Goal: Navigation & Orientation: Find specific page/section

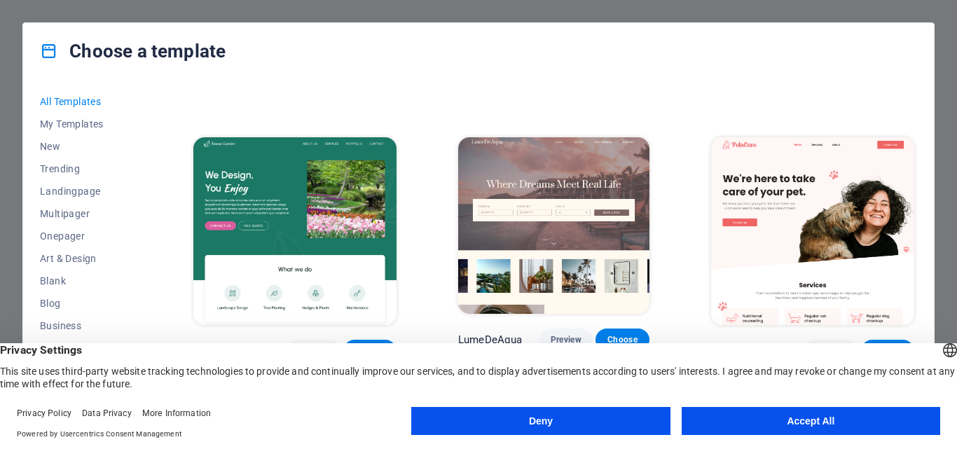
scroll to position [2261, 0]
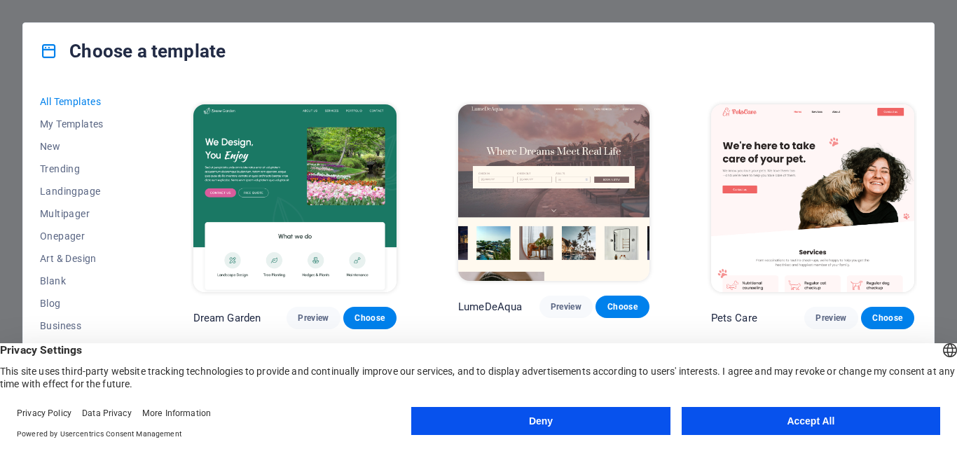
drag, startPoint x: 918, startPoint y: 197, endPoint x: 918, endPoint y: 210, distance: 13.3
click at [918, 210] on div "All Templates My Templates New Trending Landingpage Multipager Onepager Art & D…" at bounding box center [478, 252] width 911 height 347
drag, startPoint x: 918, startPoint y: 189, endPoint x: 918, endPoint y: 201, distance: 11.9
click at [918, 201] on div "All Templates My Templates New Trending Landingpage Multipager Onepager Art & D…" at bounding box center [478, 252] width 911 height 347
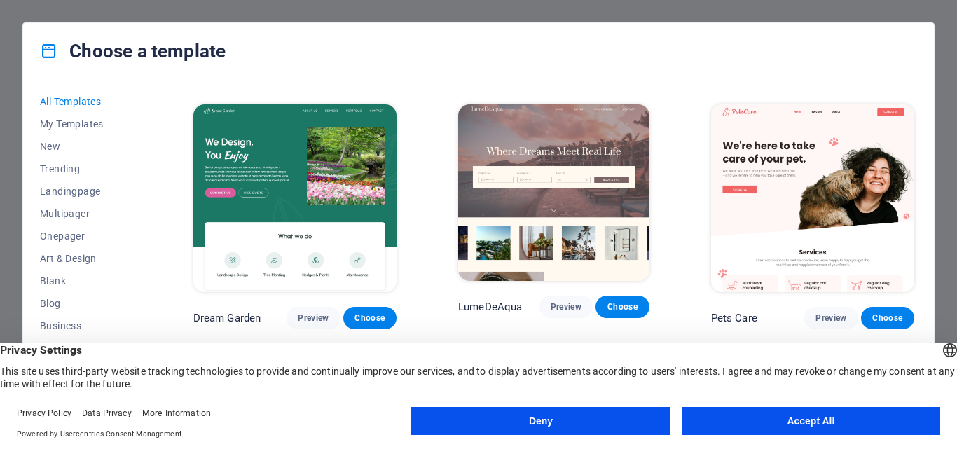
click at [917, 198] on div "All Templates My Templates New Trending Landingpage Multipager Onepager Art & D…" at bounding box center [478, 252] width 911 height 347
drag, startPoint x: 917, startPoint y: 198, endPoint x: 917, endPoint y: 209, distance: 11.2
click at [917, 209] on div "All Templates My Templates New Trending Landingpage Multipager Onepager Art & D…" at bounding box center [478, 252] width 911 height 347
drag, startPoint x: 917, startPoint y: 189, endPoint x: 917, endPoint y: 203, distance: 14.0
click at [917, 203] on div "All Templates My Templates New Trending Landingpage Multipager Onepager Art & D…" at bounding box center [478, 252] width 911 height 347
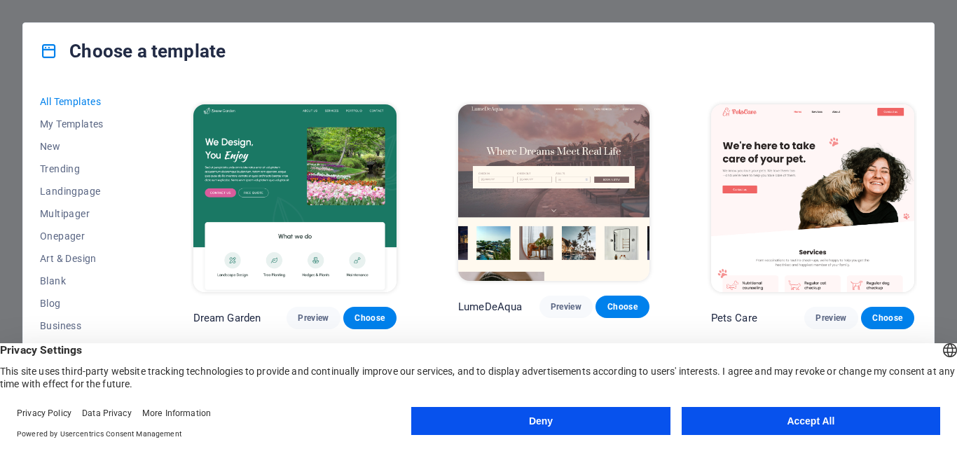
click at [917, 203] on div "All Templates My Templates New Trending Landingpage Multipager Onepager Art & D…" at bounding box center [478, 252] width 911 height 347
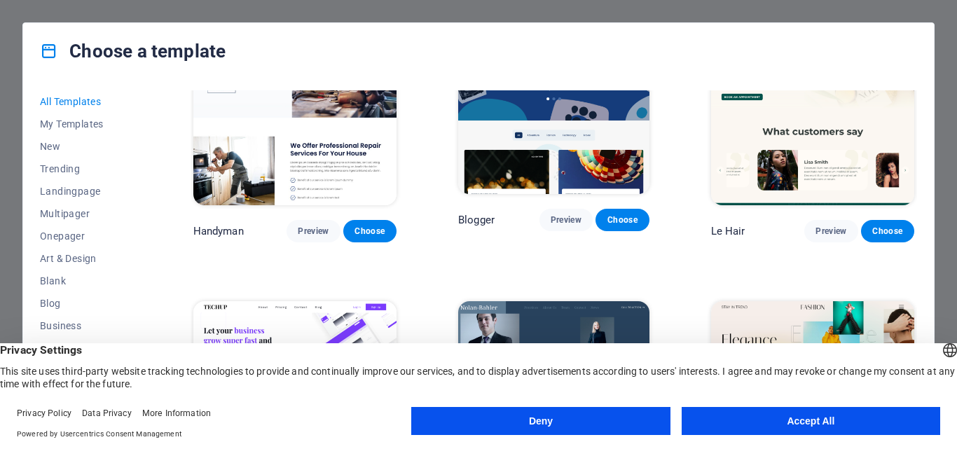
scroll to position [4992, 0]
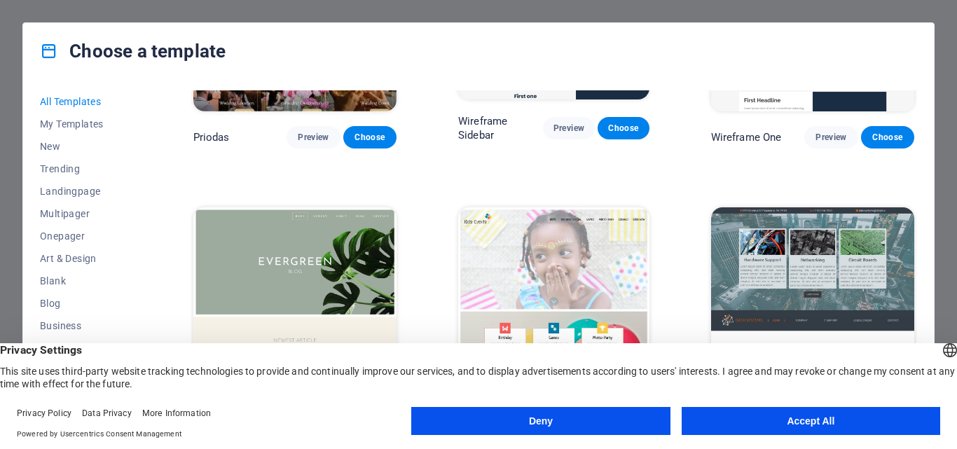
drag, startPoint x: 918, startPoint y: 196, endPoint x: 918, endPoint y: 211, distance: 14.7
click at [918, 211] on div "All Templates My Templates New Trending Landingpage Multipager Onepager Art & D…" at bounding box center [478, 252] width 911 height 347
drag, startPoint x: 918, startPoint y: 192, endPoint x: 918, endPoint y: 204, distance: 11.9
click at [918, 204] on div "All Templates My Templates New Trending Landingpage Multipager Onepager Art & D…" at bounding box center [478, 252] width 911 height 347
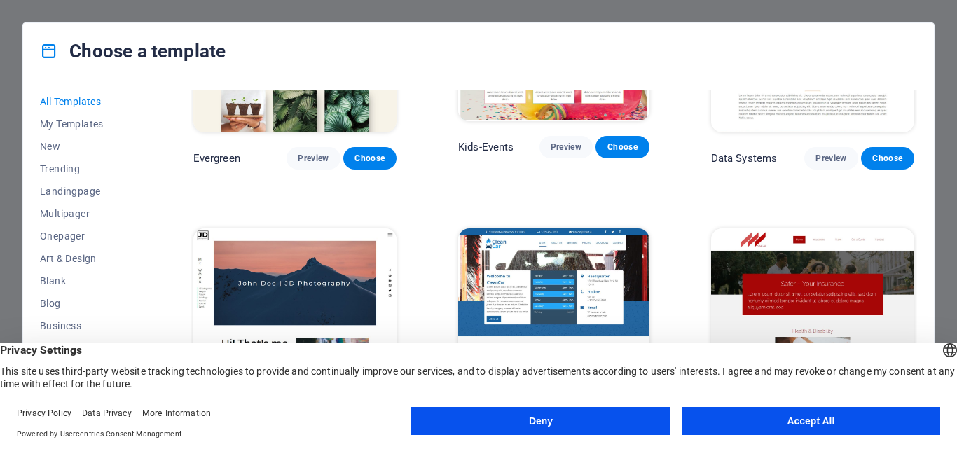
scroll to position [5271, 0]
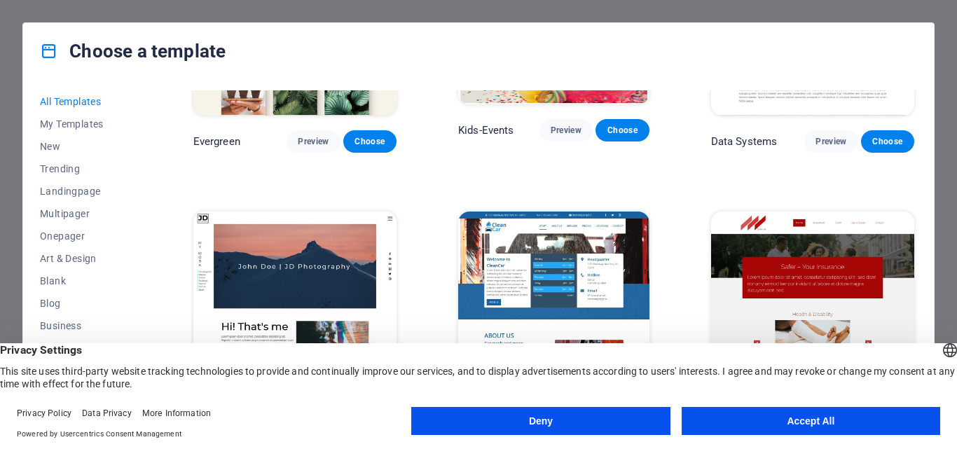
drag, startPoint x: 918, startPoint y: 202, endPoint x: 918, endPoint y: 213, distance: 10.5
click at [918, 213] on div "All Templates My Templates New Trending Landingpage Multipager Onepager Art & D…" at bounding box center [478, 252] width 911 height 347
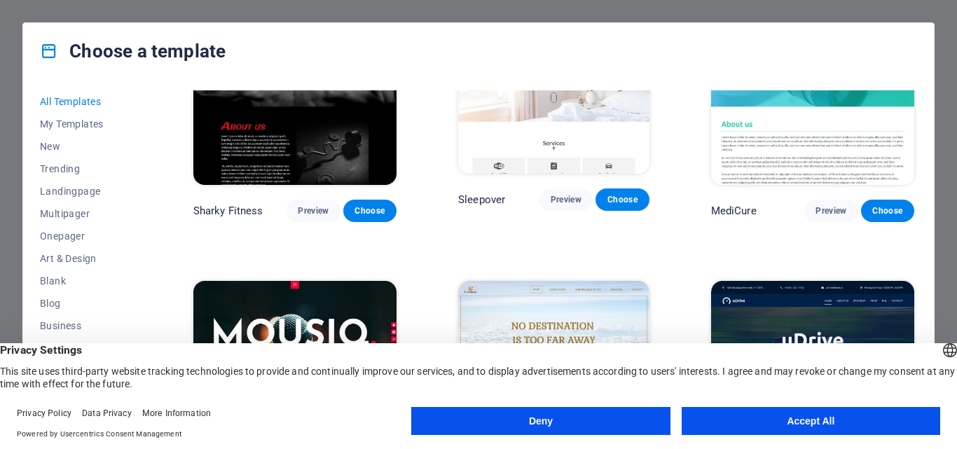
scroll to position [9308, 0]
